Goal: Information Seeking & Learning: Find specific fact

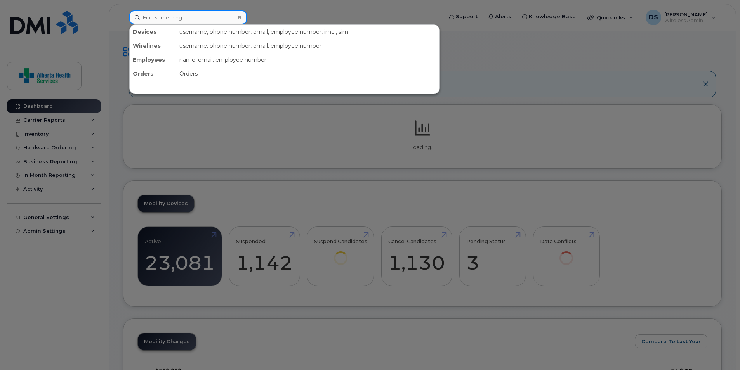
click at [182, 17] on input at bounding box center [188, 17] width 118 height 14
paste input "5877858634"
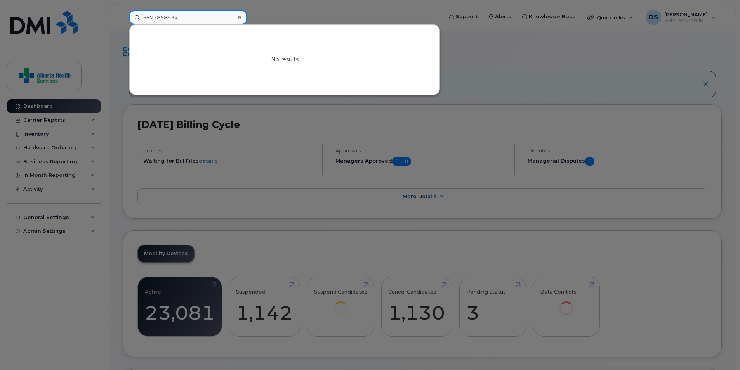
click at [185, 17] on input "5877858634" at bounding box center [188, 17] width 118 height 14
click at [187, 17] on input "5877858634" at bounding box center [188, 17] width 118 height 14
paste input "264"
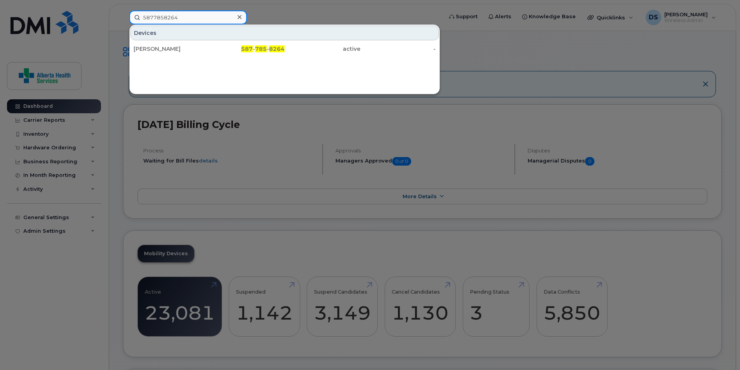
click at [195, 16] on input "5877858264" at bounding box center [188, 17] width 118 height 14
paste input "634"
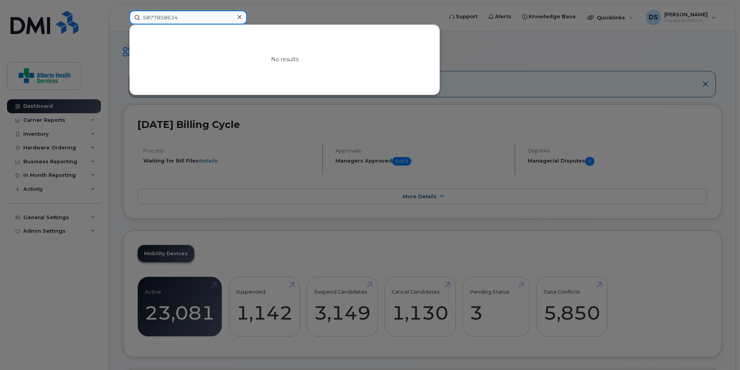
type input "5877858634"
